Goal: Task Accomplishment & Management: Complete application form

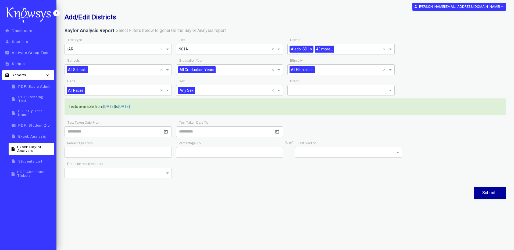
click at [135, 68] on input "text" at bounding box center [125, 70] width 70 height 6
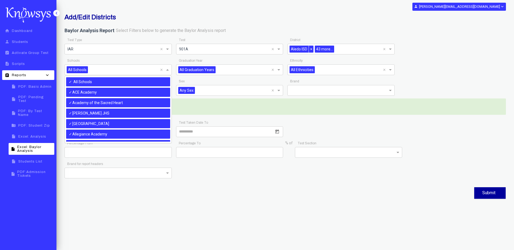
scroll to position [836, 0]
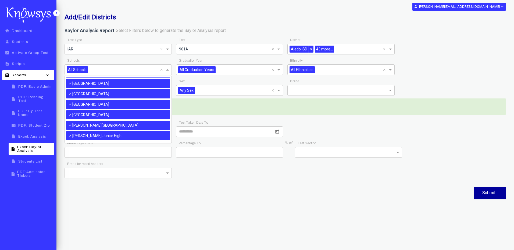
click at [191, 228] on div "Toggle navigation person [PERSON_NAME][EMAIL_ADDRESS][DOMAIN_NAME] expand_more …" at bounding box center [284, 125] width 457 height 250
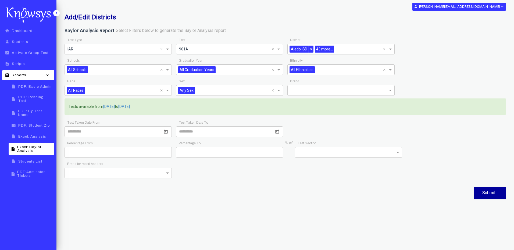
click at [128, 73] on input "text" at bounding box center [125, 70] width 70 height 6
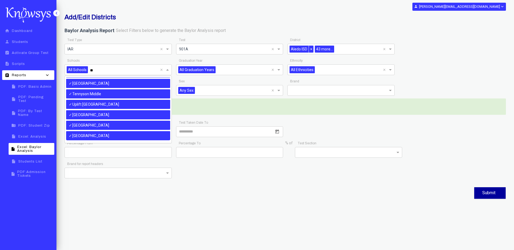
scroll to position [0, 0]
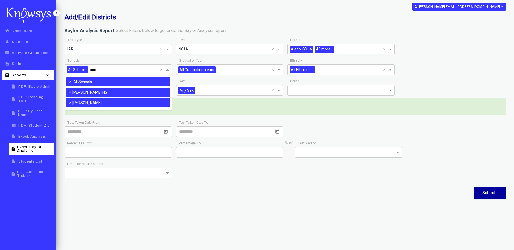
type input "*****"
click at [112, 94] on div "[PERSON_NAME] HS" at bounding box center [118, 92] width 104 height 9
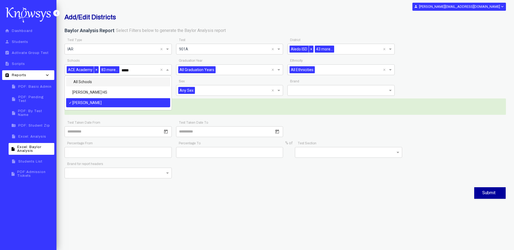
click at [100, 82] on div "All Schools" at bounding box center [118, 81] width 104 height 9
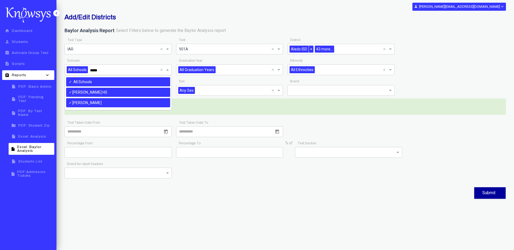
click at [343, 48] on input "text" at bounding box center [359, 49] width 47 height 6
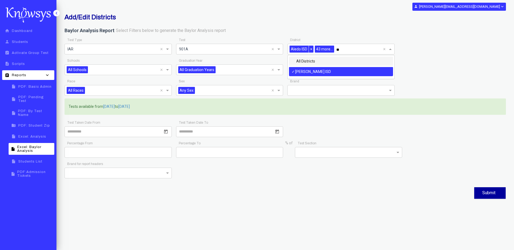
type input "***"
click at [334, 69] on div "[PERSON_NAME] ISD" at bounding box center [341, 71] width 104 height 9
click at [411, 27] on div "Baylor Analysis Report Select Filters below to generate the Baylor Analysis rep…" at bounding box center [284, 31] width 441 height 9
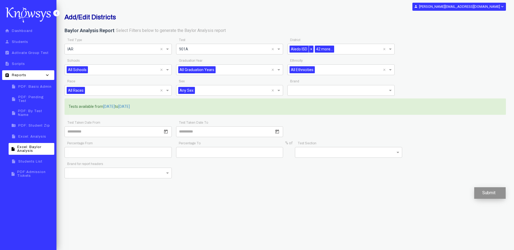
click at [491, 192] on button "Submit" at bounding box center [489, 193] width 31 height 12
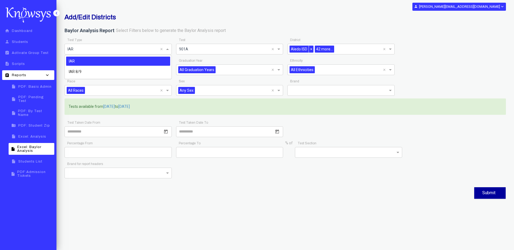
click at [136, 47] on input "text" at bounding box center [112, 49] width 91 height 6
click at [136, 71] on div "IAR 8/9" at bounding box center [118, 71] width 104 height 9
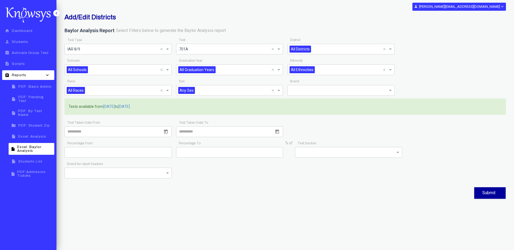
click at [346, 51] on input "text" at bounding box center [348, 49] width 70 height 6
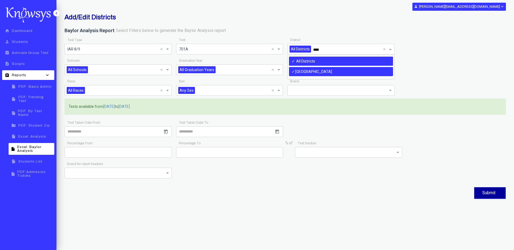
type input "*****"
click at [341, 73] on div "[GEOGRAPHIC_DATA]" at bounding box center [341, 71] width 104 height 9
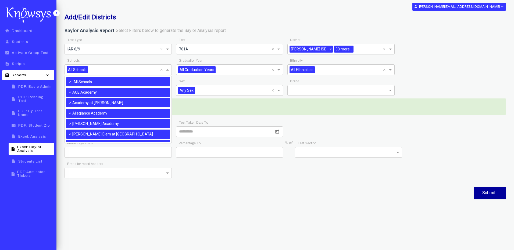
click at [126, 68] on input "text" at bounding box center [125, 70] width 70 height 6
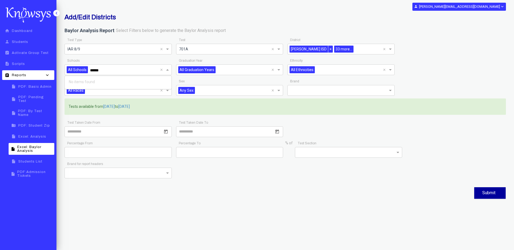
click at [128, 69] on input "******" at bounding box center [125, 70] width 70 height 6
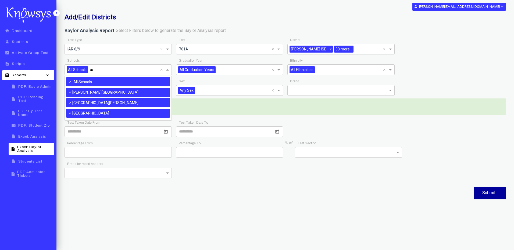
type input "*"
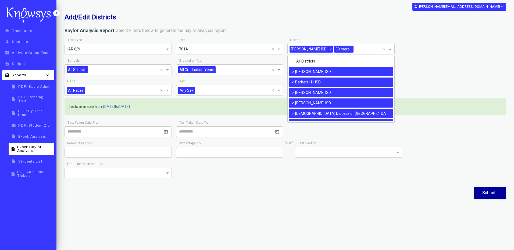
scroll to position [313, 0]
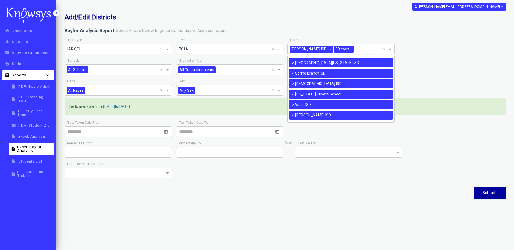
click at [355, 47] on input "text" at bounding box center [368, 49] width 27 height 6
click at [355, 51] on input "text" at bounding box center [368, 49] width 27 height 6
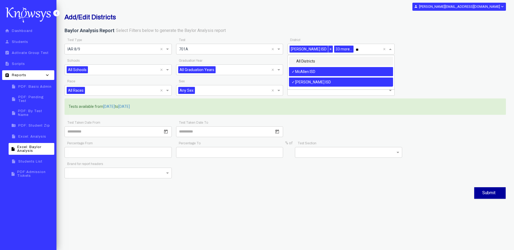
scroll to position [0, 0]
click at [303, 83] on div "[PERSON_NAME] ISD" at bounding box center [341, 82] width 104 height 9
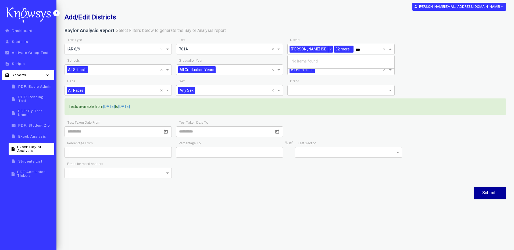
type input "**"
click at [381, 17] on div "Add/Edit Districts" at bounding box center [284, 18] width 449 height 10
click at [109, 72] on input "text" at bounding box center [125, 70] width 70 height 6
type input "*"
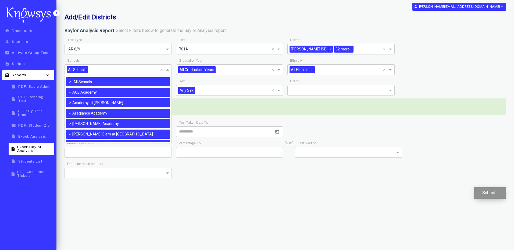
click at [482, 193] on button "Submit" at bounding box center [489, 193] width 31 height 12
